Goal: Task Accomplishment & Management: Use online tool/utility

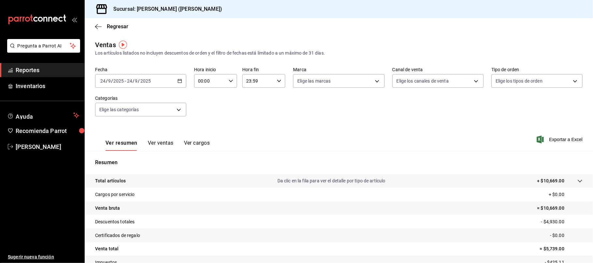
click at [156, 138] on div "Ver resumen Ver ventas Ver cargos" at bounding box center [152, 141] width 115 height 19
drag, startPoint x: 159, startPoint y: 141, endPoint x: 171, endPoint y: 140, distance: 11.8
click at [160, 141] on button "Ver ventas" at bounding box center [161, 145] width 26 height 11
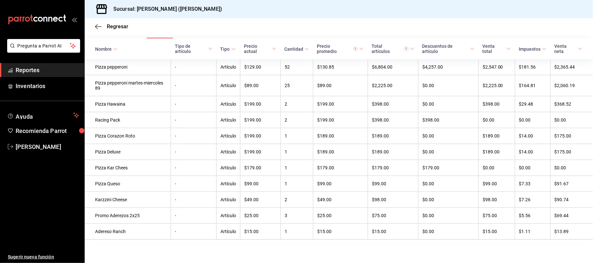
scroll to position [120, 0]
click at [108, 47] on div "Nombre" at bounding box center [103, 49] width 17 height 5
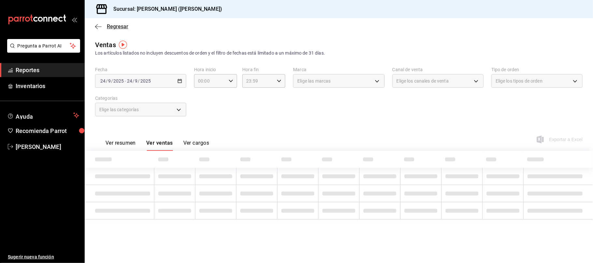
scroll to position [0, 0]
click at [110, 26] on span "Regresar" at bounding box center [117, 26] width 21 height 6
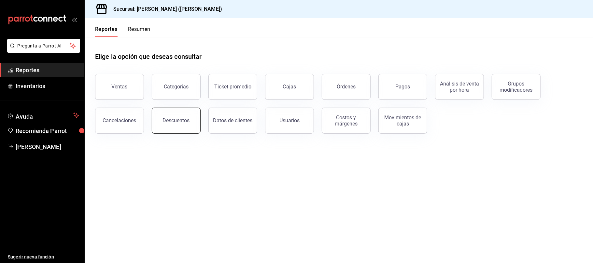
click at [165, 122] on div "Descuentos" at bounding box center [176, 121] width 27 height 6
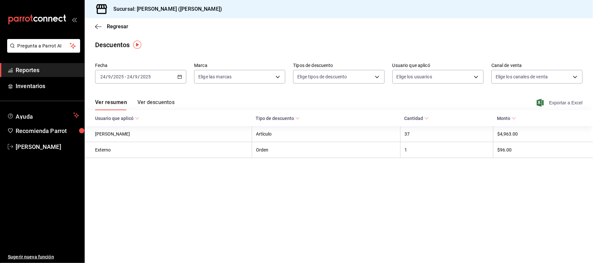
click at [571, 106] on span "Exportar a Excel" at bounding box center [560, 103] width 45 height 8
click at [122, 25] on span "Regresar" at bounding box center [117, 26] width 21 height 6
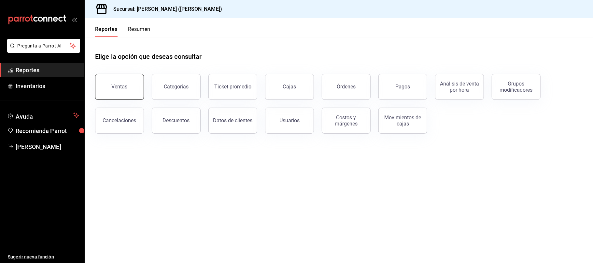
click at [134, 78] on button "Ventas" at bounding box center [119, 87] width 49 height 26
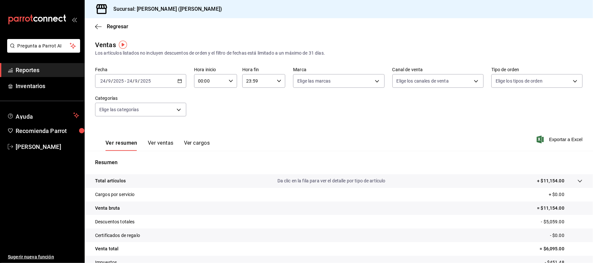
click at [163, 143] on button "Ver ventas" at bounding box center [161, 145] width 26 height 11
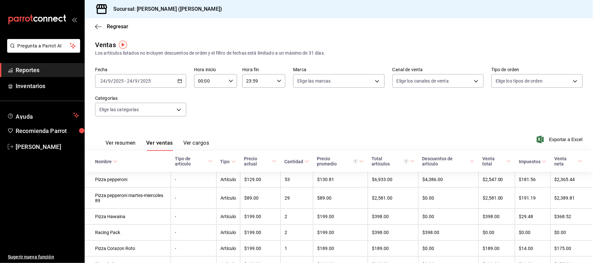
click at [133, 143] on button "Ver resumen" at bounding box center [121, 145] width 30 height 11
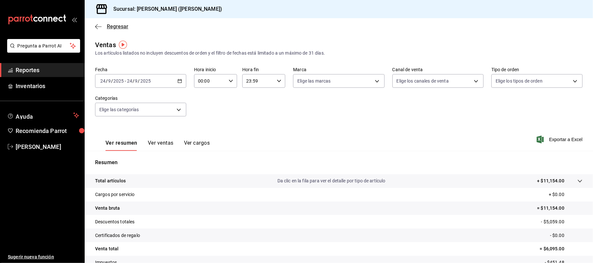
click at [109, 25] on span "Regresar" at bounding box center [117, 26] width 21 height 6
